Goal: Task Accomplishment & Management: Complete application form

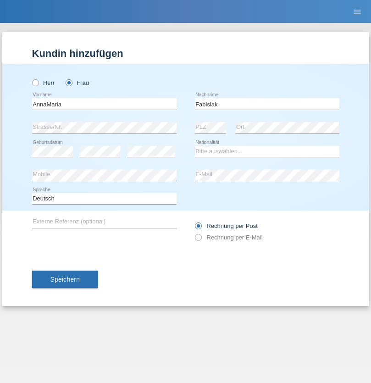
type input "Fabisiak"
select select "PL"
select select "C"
select select "25"
select select "04"
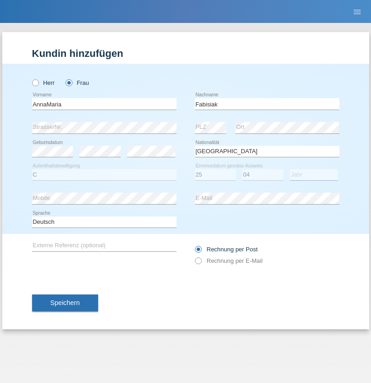
select select "2021"
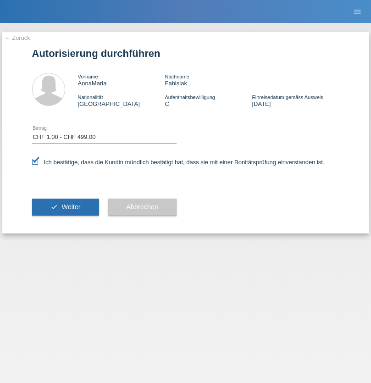
select select "1"
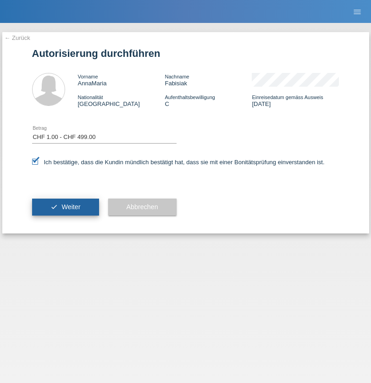
click at [65, 207] on span "Weiter" at bounding box center [70, 206] width 19 height 7
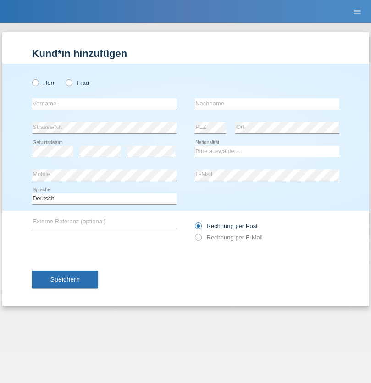
radio input "true"
click at [104, 104] on input "text" at bounding box center [104, 103] width 145 height 11
type input "[PERSON_NAME]"
click at [267, 104] on input "text" at bounding box center [267, 103] width 145 height 11
type input "Mark"
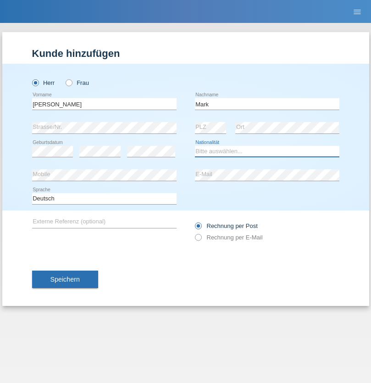
select select "CH"
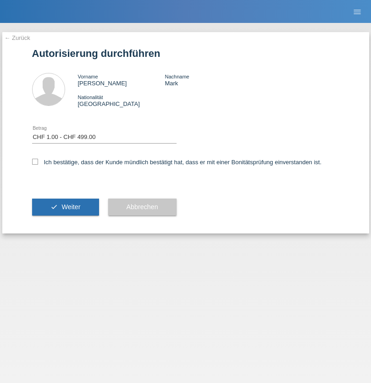
select select "1"
checkbox input "true"
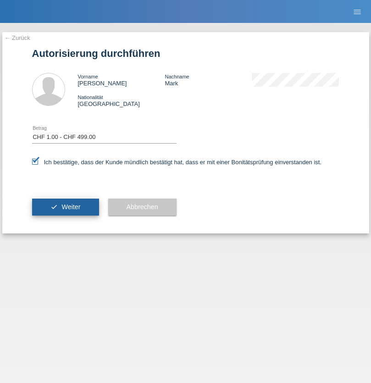
click at [65, 207] on span "Weiter" at bounding box center [70, 206] width 19 height 7
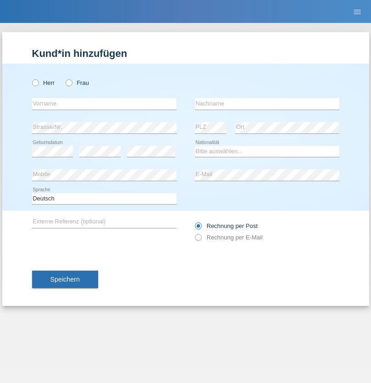
radio input "true"
click at [104, 104] on input "text" at bounding box center [104, 103] width 145 height 11
type input "[PERSON_NAME]"
click at [267, 104] on input "text" at bounding box center [267, 103] width 145 height 11
type input "Papa"
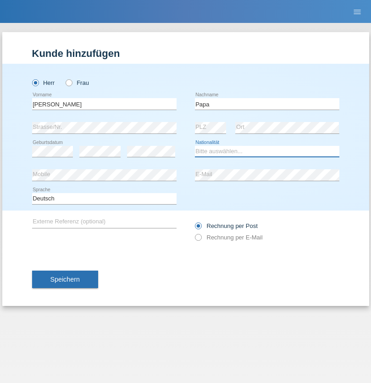
select select "CH"
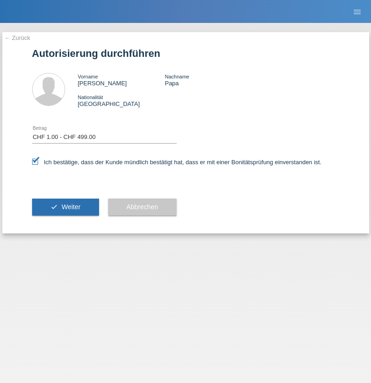
select select "1"
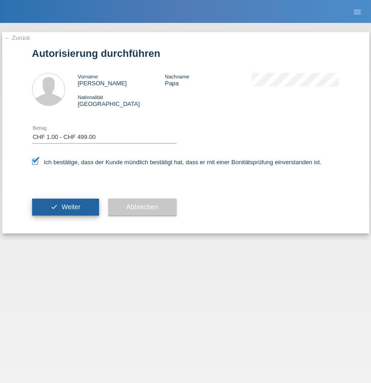
click at [65, 207] on span "Weiter" at bounding box center [70, 206] width 19 height 7
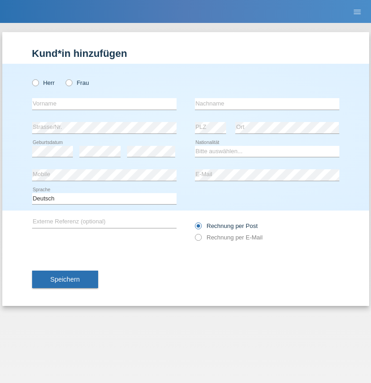
radio input "true"
click at [104, 104] on input "text" at bounding box center [104, 103] width 145 height 11
type input "Bastian"
click at [267, 104] on input "text" at bounding box center [267, 103] width 145 height 11
type input "Lewandowsky"
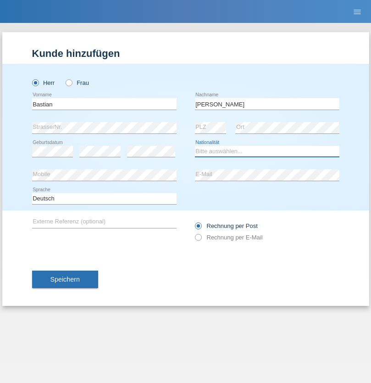
select select "CH"
